Goal: Navigation & Orientation: Find specific page/section

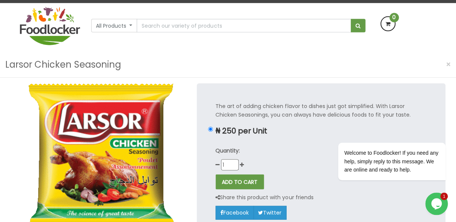
scroll to position [58, 0]
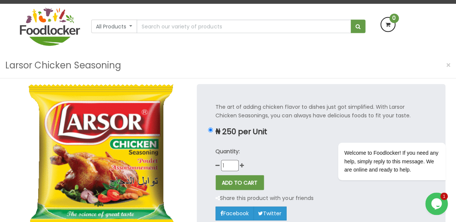
click at [218, 196] on icon at bounding box center [217, 197] width 4 height 5
click at [216, 199] on icon at bounding box center [217, 197] width 4 height 5
click at [185, 145] on div at bounding box center [98, 167] width 185 height 166
click at [447, 66] on span "×" at bounding box center [447, 65] width 5 height 11
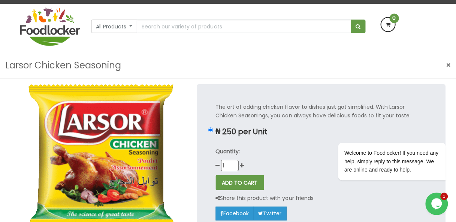
click at [447, 64] on span "×" at bounding box center [447, 65] width 5 height 11
click at [407, 25] on div "0" at bounding box center [406, 24] width 60 height 15
click at [445, 64] on span "×" at bounding box center [447, 65] width 5 height 11
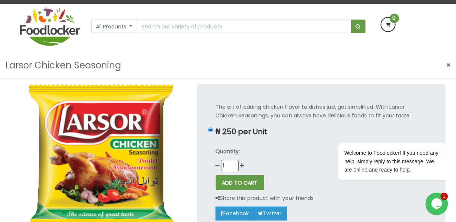
click at [445, 64] on span "×" at bounding box center [447, 65] width 5 height 11
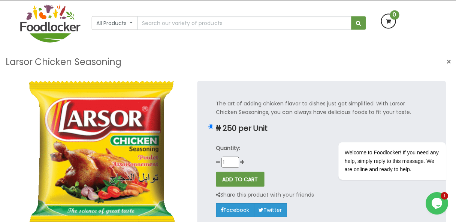
scroll to position [61, 0]
click at [446, 117] on div "Welcome to Foodlocker! If you need any help, simply reply to this message. We a…" at bounding box center [381, 143] width 135 height 88
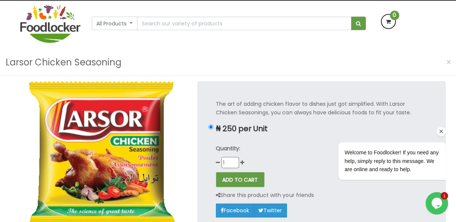
scroll to position [60, 0]
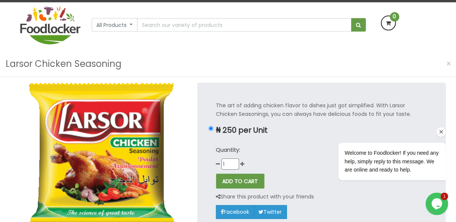
click at [451, 60] on button "×" at bounding box center [447, 63] width 13 height 15
click at [448, 61] on span "×" at bounding box center [447, 63] width 5 height 11
click at [447, 61] on span "×" at bounding box center [447, 63] width 5 height 11
click at [445, 62] on span "×" at bounding box center [447, 63] width 5 height 11
click at [444, 63] on button "×" at bounding box center [447, 63] width 13 height 15
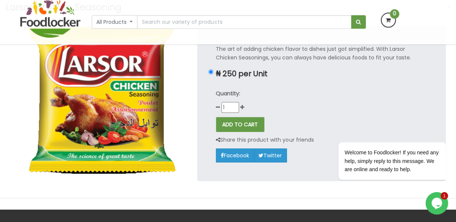
scroll to position [67, 0]
